Goal: Find specific page/section: Find specific page/section

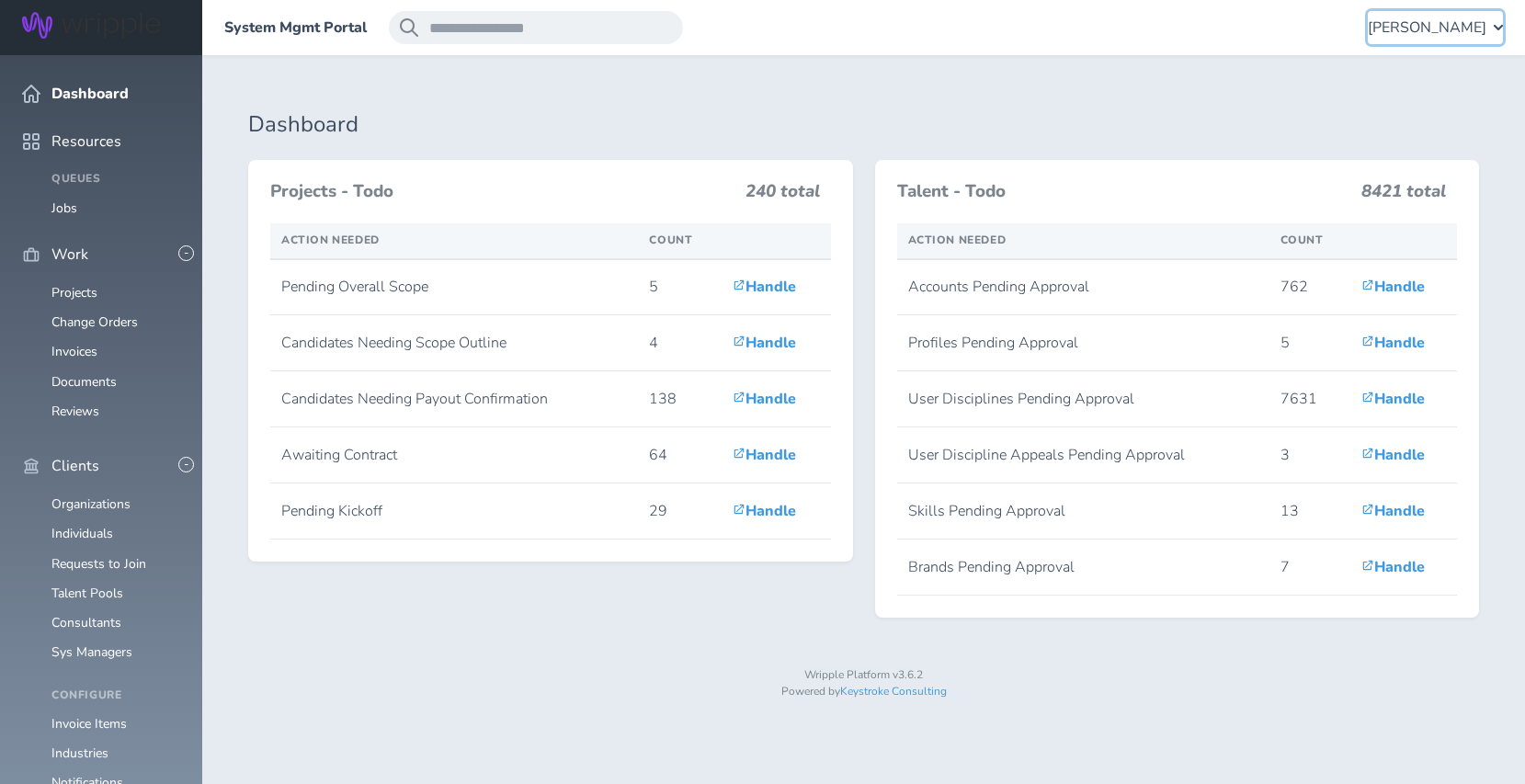
click at [1430, 34] on span "[PERSON_NAME]" at bounding box center [1427, 28] width 119 height 17
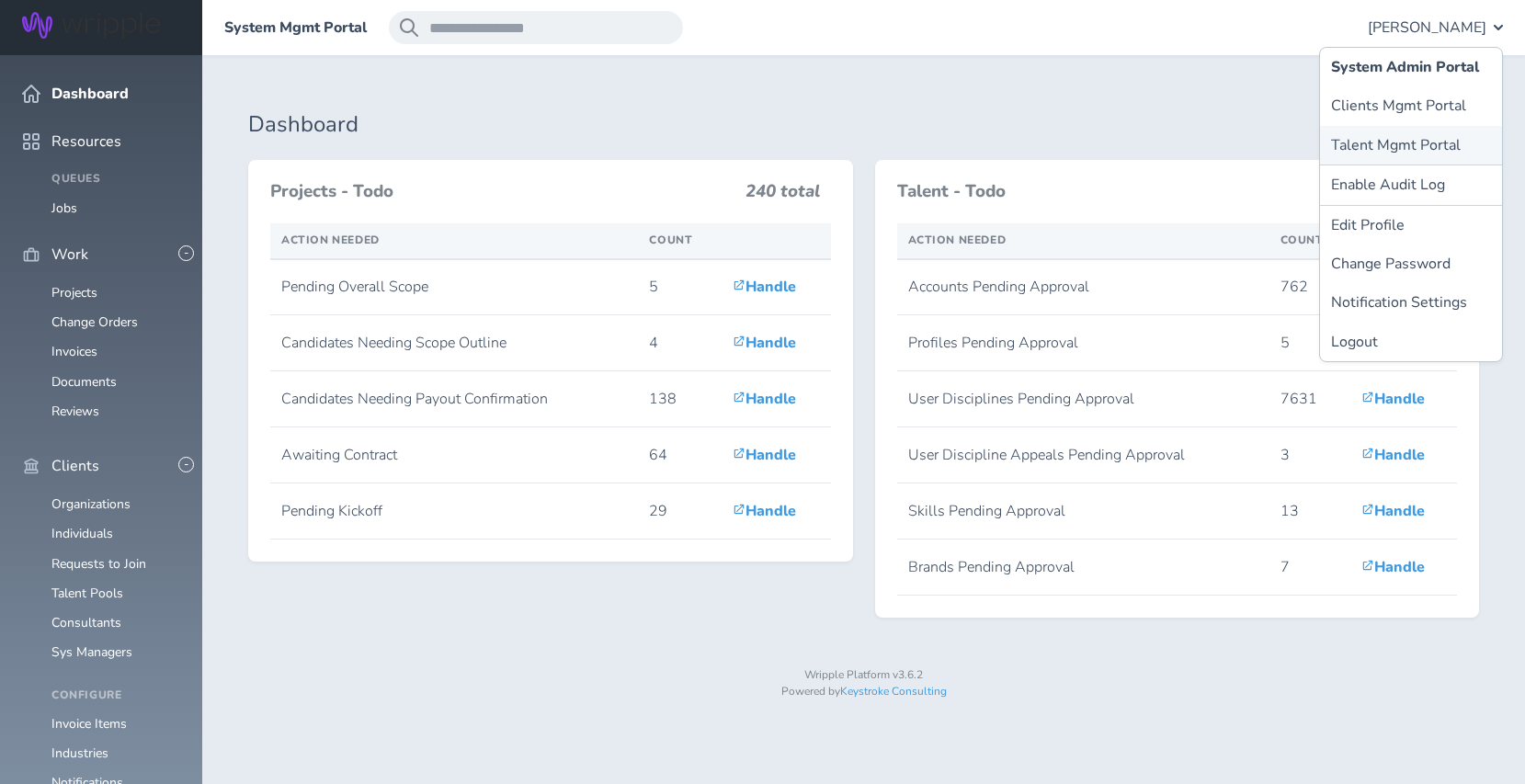
click at [1367, 156] on link "Talent Mgmt Portal" at bounding box center [1410, 144] width 182 height 38
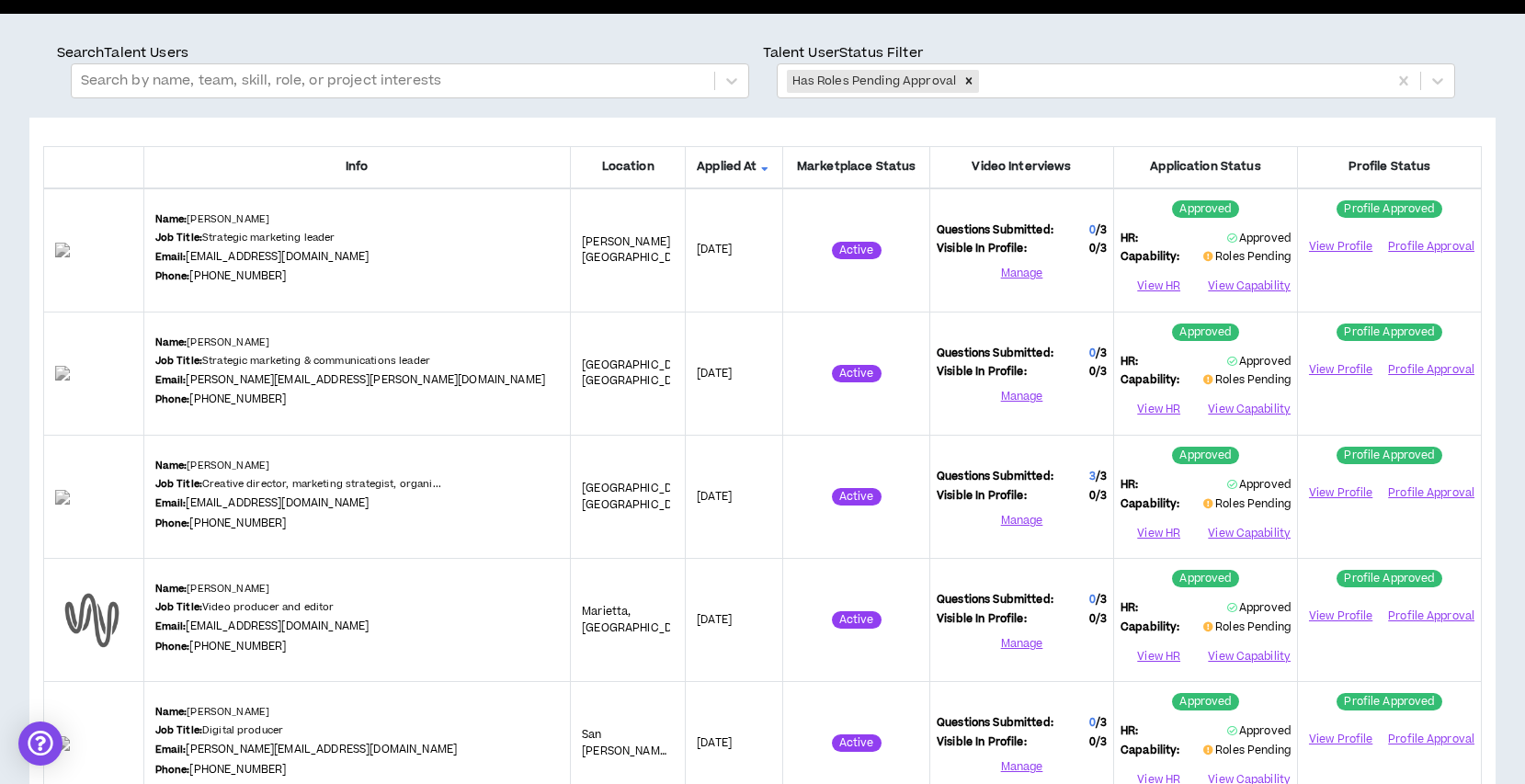
scroll to position [79, 0]
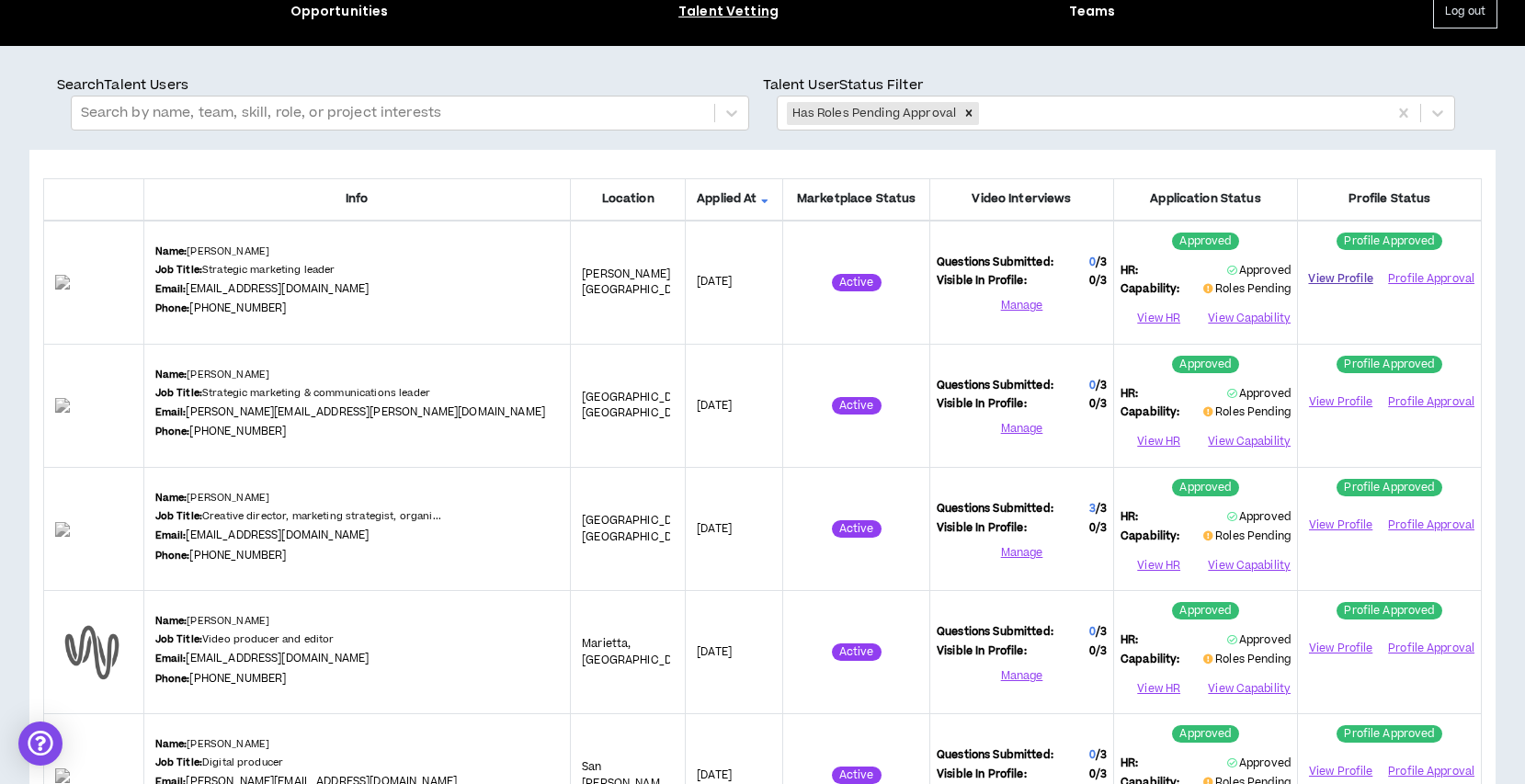
click at [1348, 271] on link "View Profile" at bounding box center [1340, 279] width 73 height 32
